Goal: Transaction & Acquisition: Purchase product/service

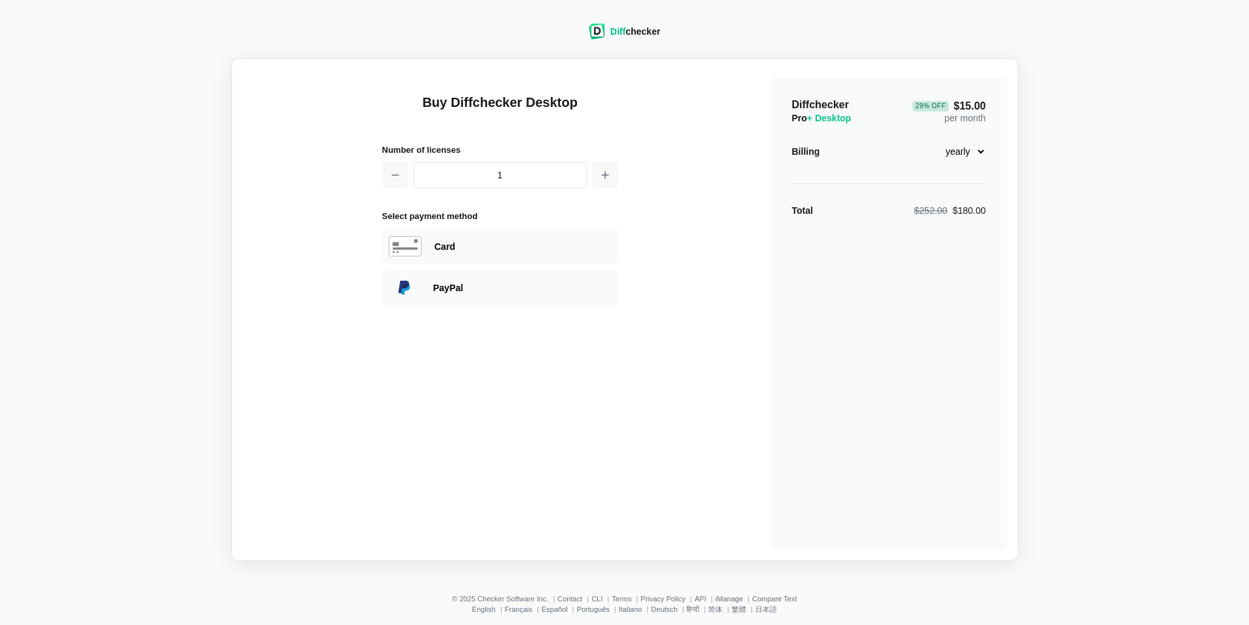
click at [985, 147] on select "monthly yearly" at bounding box center [958, 151] width 56 height 22
click at [930, 140] on select "monthly yearly" at bounding box center [958, 151] width 56 height 22
click at [964, 151] on select "monthly yearly" at bounding box center [958, 151] width 56 height 22
select select "desktop-yearly-180"
click at [930, 140] on select "monthly yearly" at bounding box center [958, 151] width 56 height 22
